Goal: Task Accomplishment & Management: Use online tool/utility

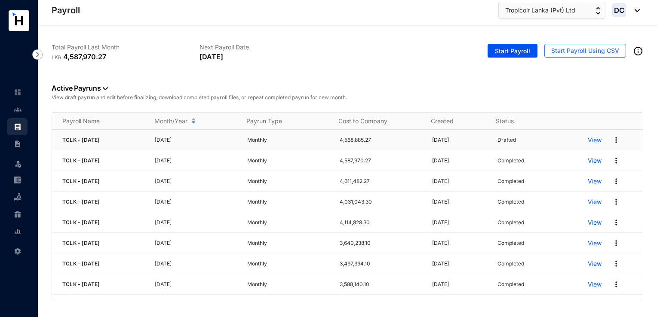
click at [588, 141] on p "View" at bounding box center [595, 140] width 14 height 9
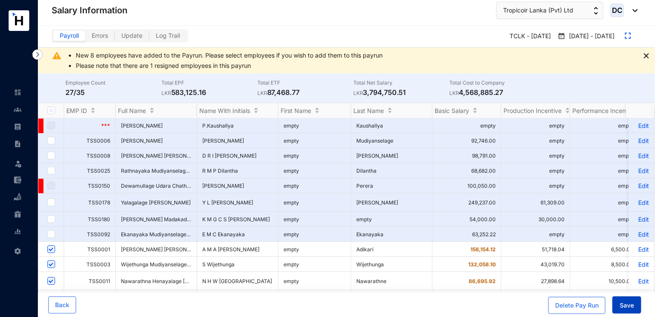
click at [627, 304] on span "Save" at bounding box center [626, 305] width 14 height 9
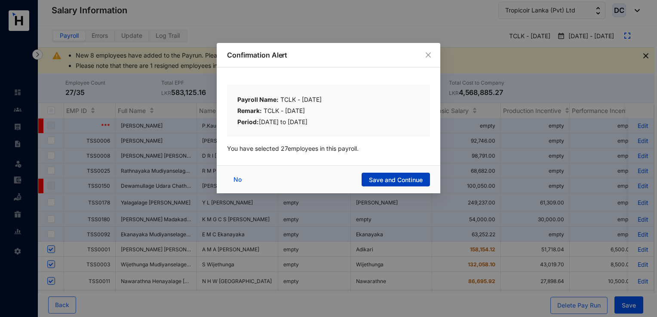
click at [378, 182] on span "Save and Continue" at bounding box center [396, 180] width 54 height 9
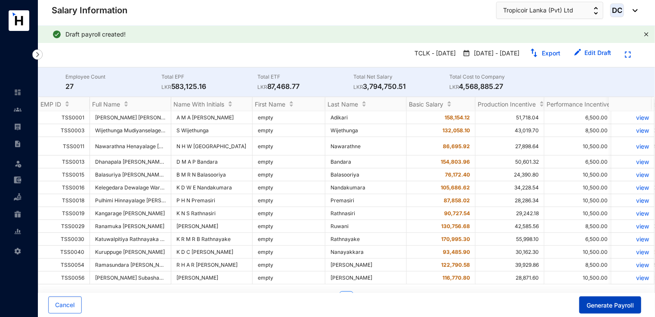
click at [593, 305] on span "Generate Payroll" at bounding box center [609, 305] width 47 height 9
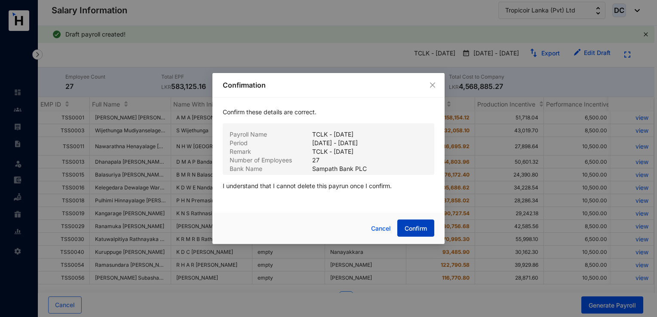
click at [412, 234] on button "Confirm" at bounding box center [415, 228] width 37 height 17
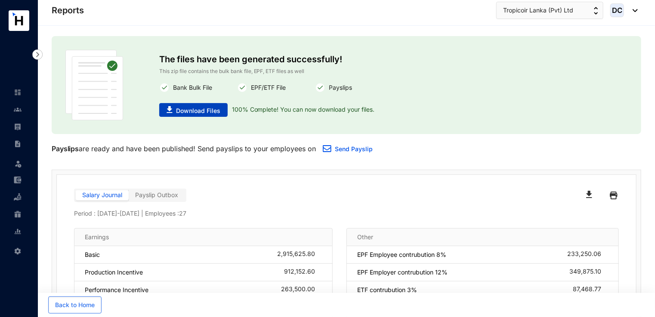
click at [187, 111] on span "Download Files" at bounding box center [198, 111] width 44 height 9
